Goal: Check status: Check status

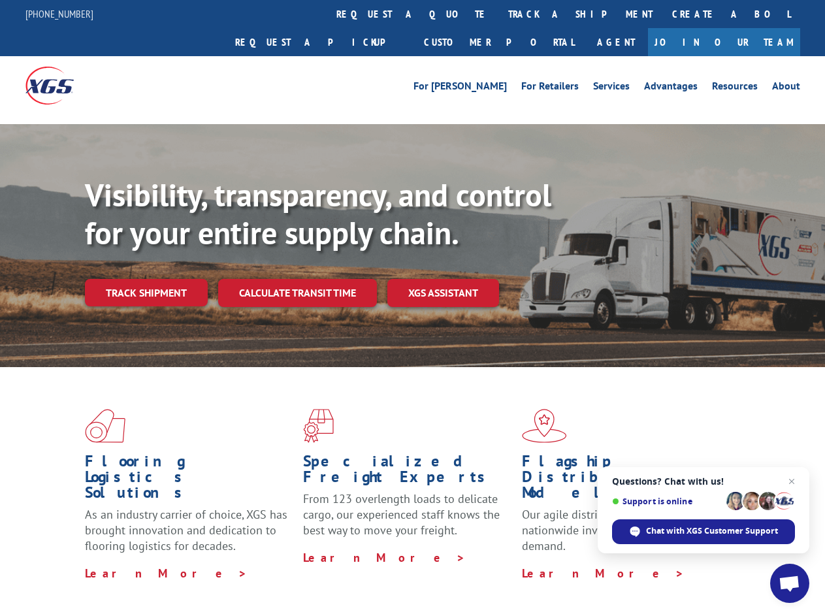
click at [412, 308] on div "Visibility, transparency, and control for your entire supply chain. Track shipm…" at bounding box center [455, 267] width 740 height 182
click at [498, 14] on link "track a shipment" at bounding box center [580, 14] width 164 height 28
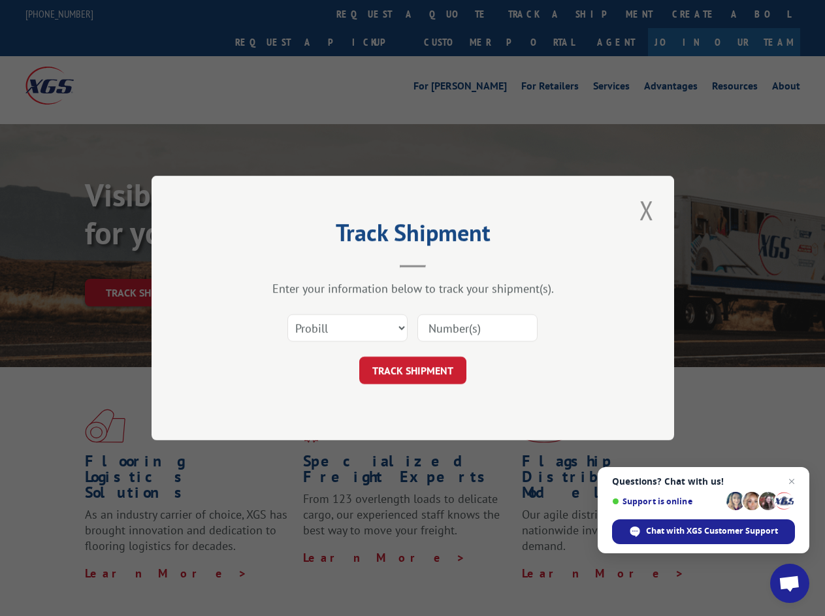
click at [456, 14] on div "Track Shipment Enter your information below to track your shipment(s). Select c…" at bounding box center [412, 308] width 825 height 616
click at [538, 14] on div "Track Shipment Enter your information below to track your shipment(s). Select c…" at bounding box center [412, 308] width 825 height 616
click at [146, 264] on div "Track Shipment Enter your information below to track your shipment(s). Select c…" at bounding box center [412, 308] width 825 height 616
click at [297, 264] on header "Track Shipment" at bounding box center [413, 245] width 392 height 44
click at [444, 264] on header "Track Shipment" at bounding box center [413, 245] width 392 height 44
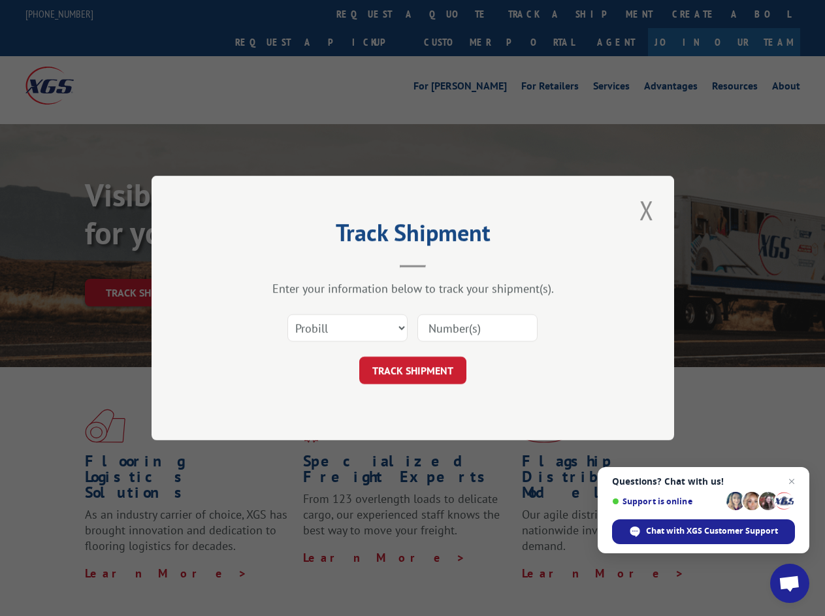
click at [790, 583] on span "Open chat" at bounding box center [790, 584] width 22 height 18
